Goal: Task Accomplishment & Management: Complete application form

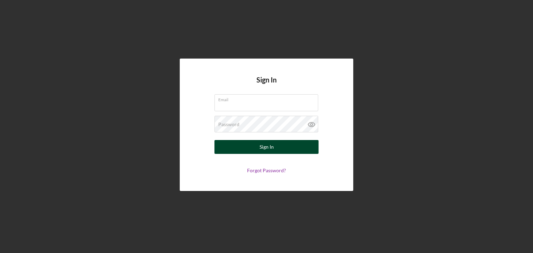
type input "pjc.enterprises23303@gmail.com"
click at [277, 147] on button "Sign In" at bounding box center [267, 147] width 104 height 14
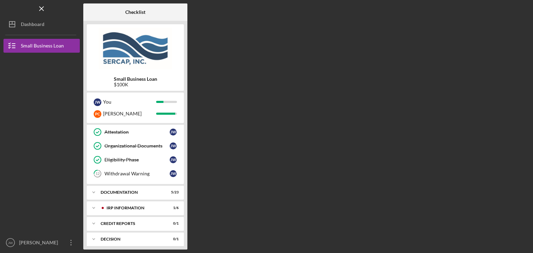
scroll to position [172, 0]
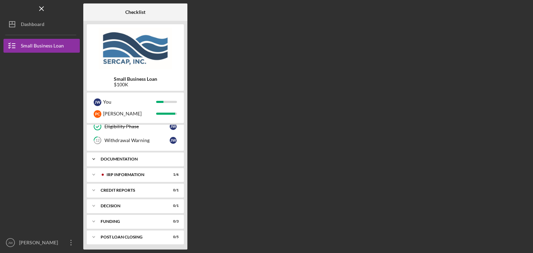
click at [140, 157] on div "Documentation" at bounding box center [138, 159] width 75 height 4
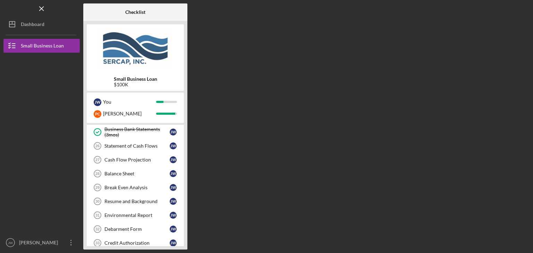
scroll to position [415, 0]
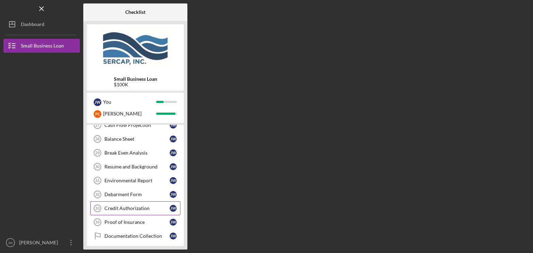
click at [133, 206] on div "Credit Authorization" at bounding box center [137, 209] width 65 height 6
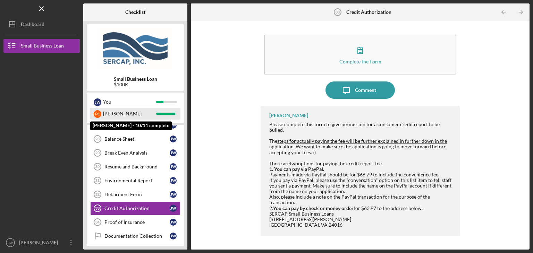
click at [126, 113] on div "[PERSON_NAME]" at bounding box center [129, 114] width 53 height 12
